Goal: Check status: Check status

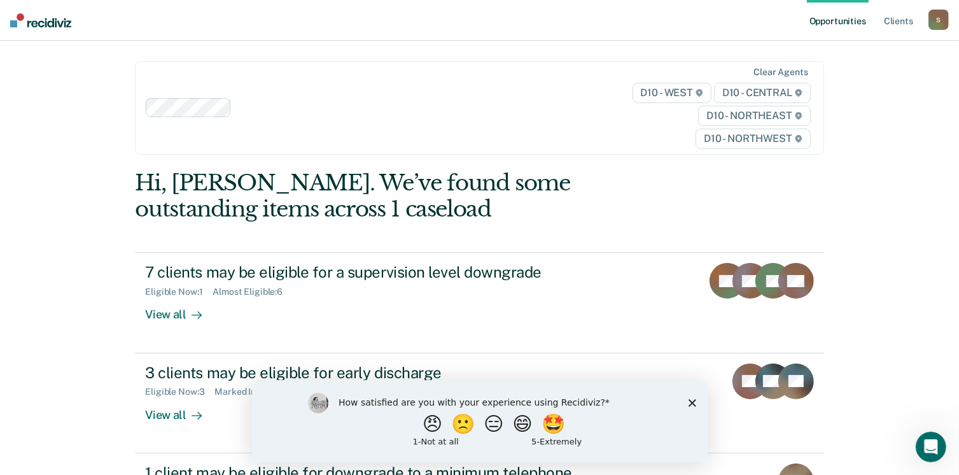
click at [688, 402] on icon "Close survey" at bounding box center [692, 402] width 8 height 8
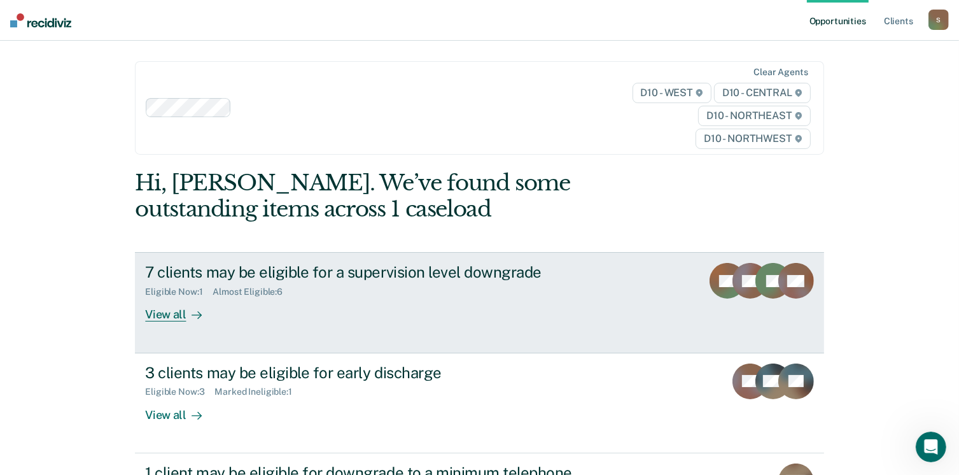
click at [155, 314] on div "View all" at bounding box center [180, 309] width 71 height 25
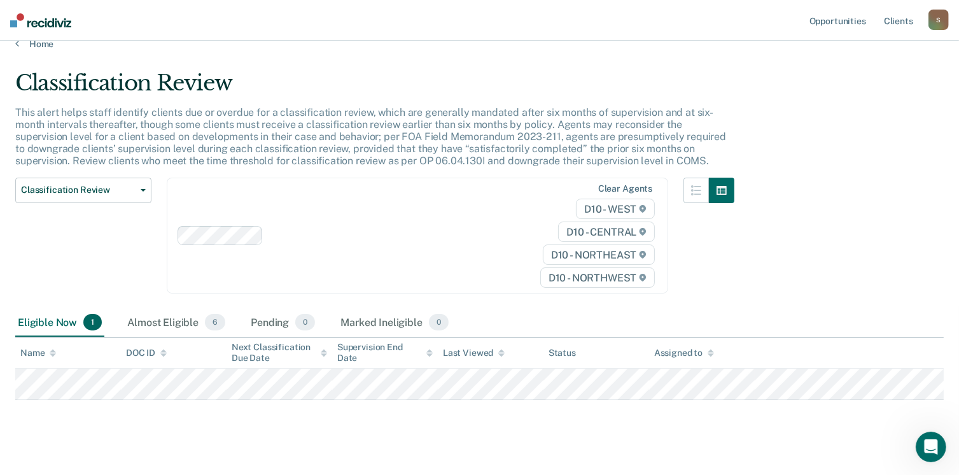
scroll to position [33, 0]
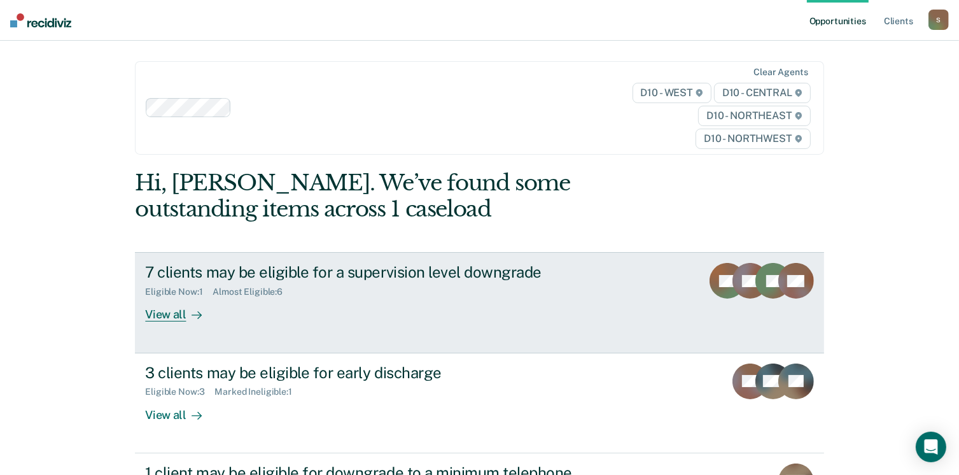
scroll to position [127, 0]
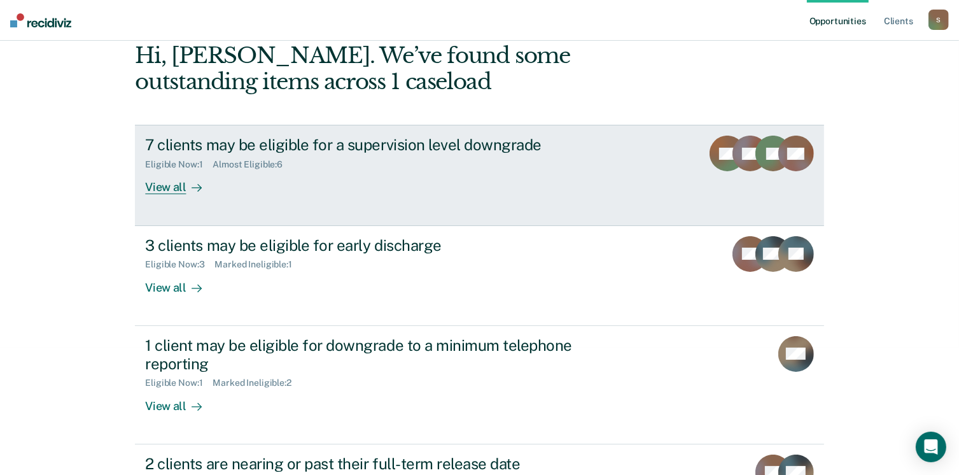
click at [155, 189] on div "View all" at bounding box center [180, 182] width 71 height 25
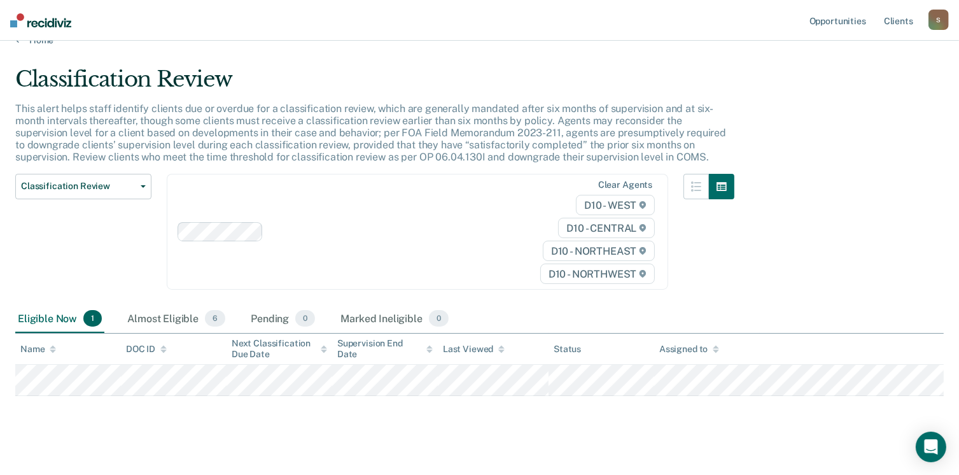
scroll to position [33, 0]
